Goal: Information Seeking & Learning: Compare options

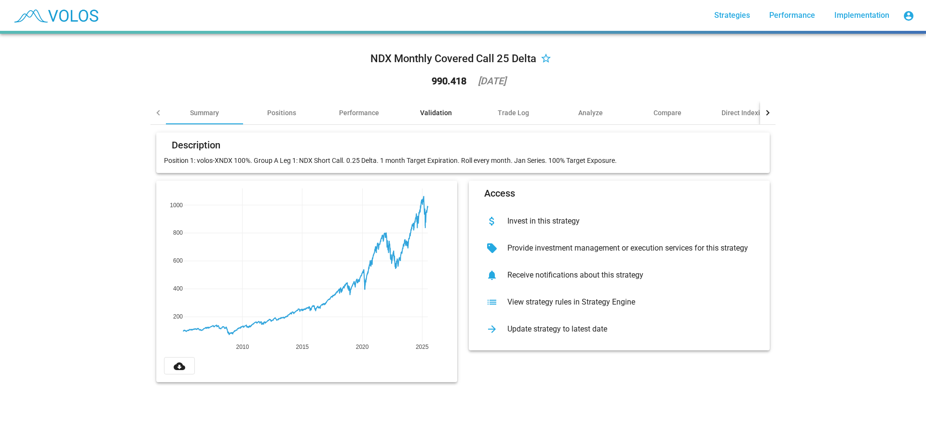
click at [431, 112] on div "Validation" at bounding box center [436, 113] width 32 height 10
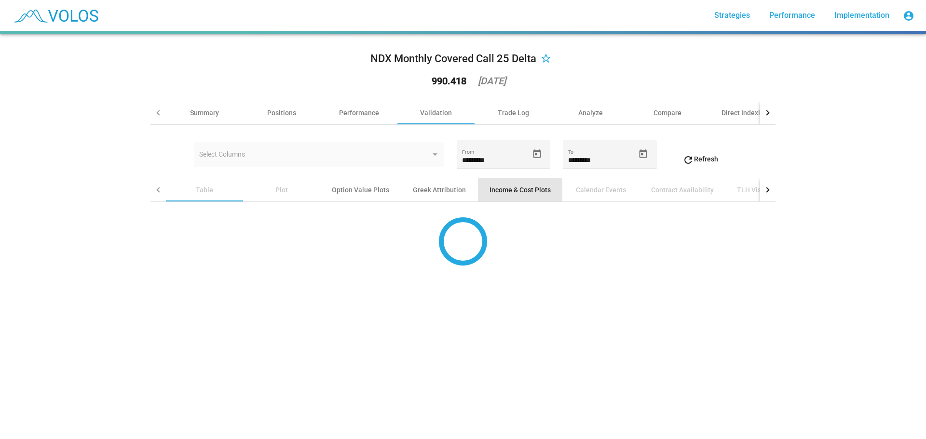
click at [505, 188] on div "Income & Cost Plots" at bounding box center [519, 190] width 61 height 10
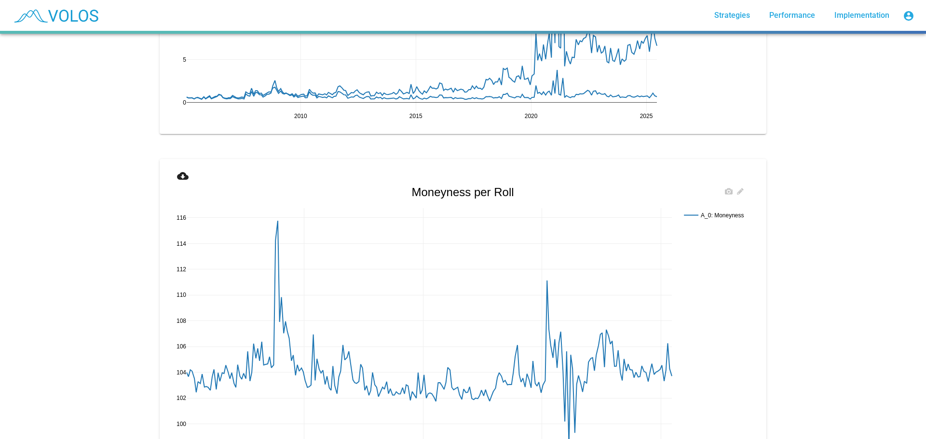
scroll to position [1832, 0]
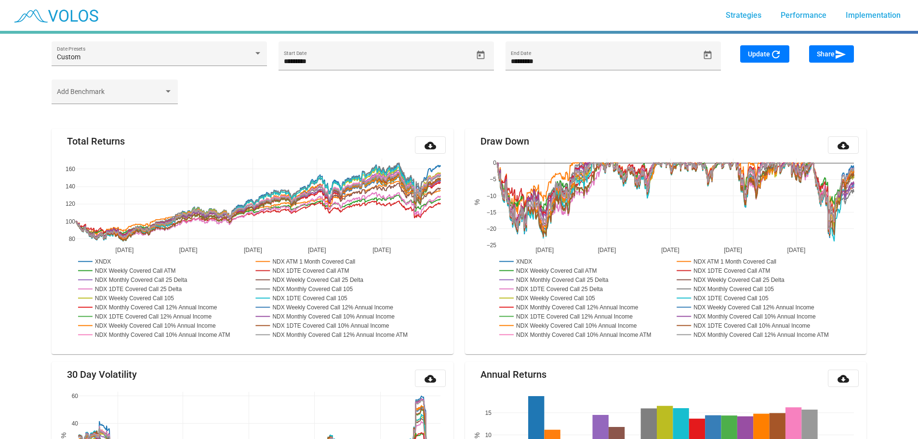
scroll to position [113, 0]
